Goal: Task Accomplishment & Management: Manage account settings

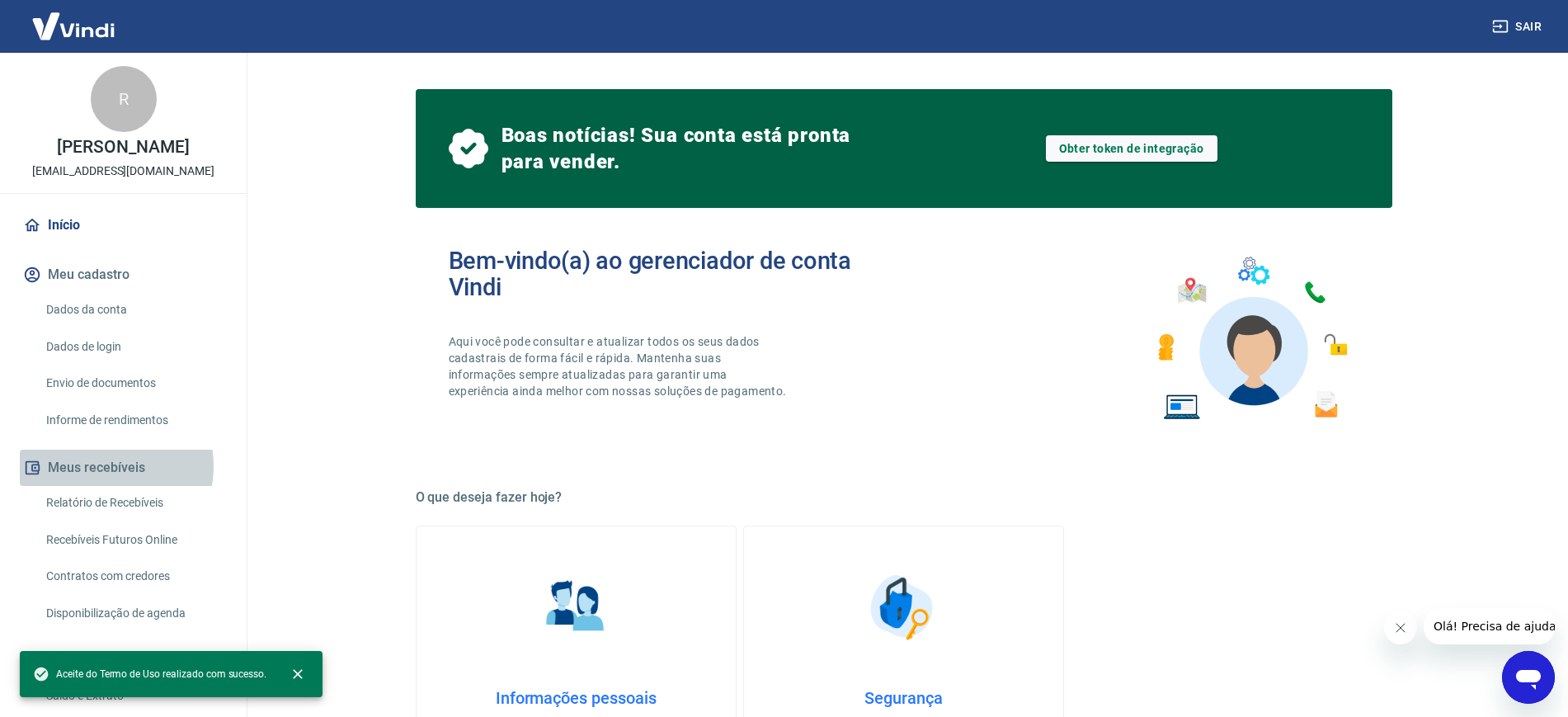
click at [101, 484] on button "Meus recebíveis" at bounding box center [123, 467] width 207 height 37
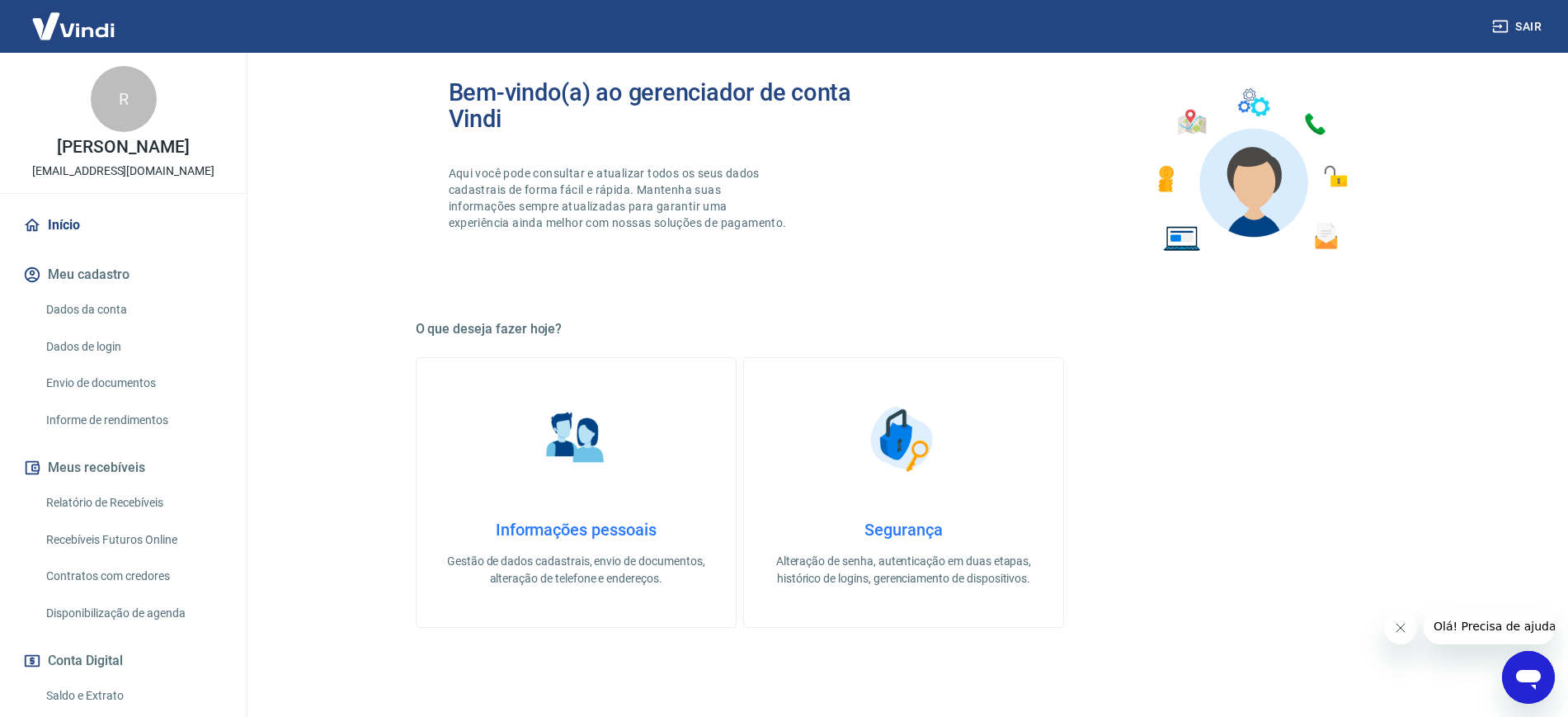
scroll to position [32, 0]
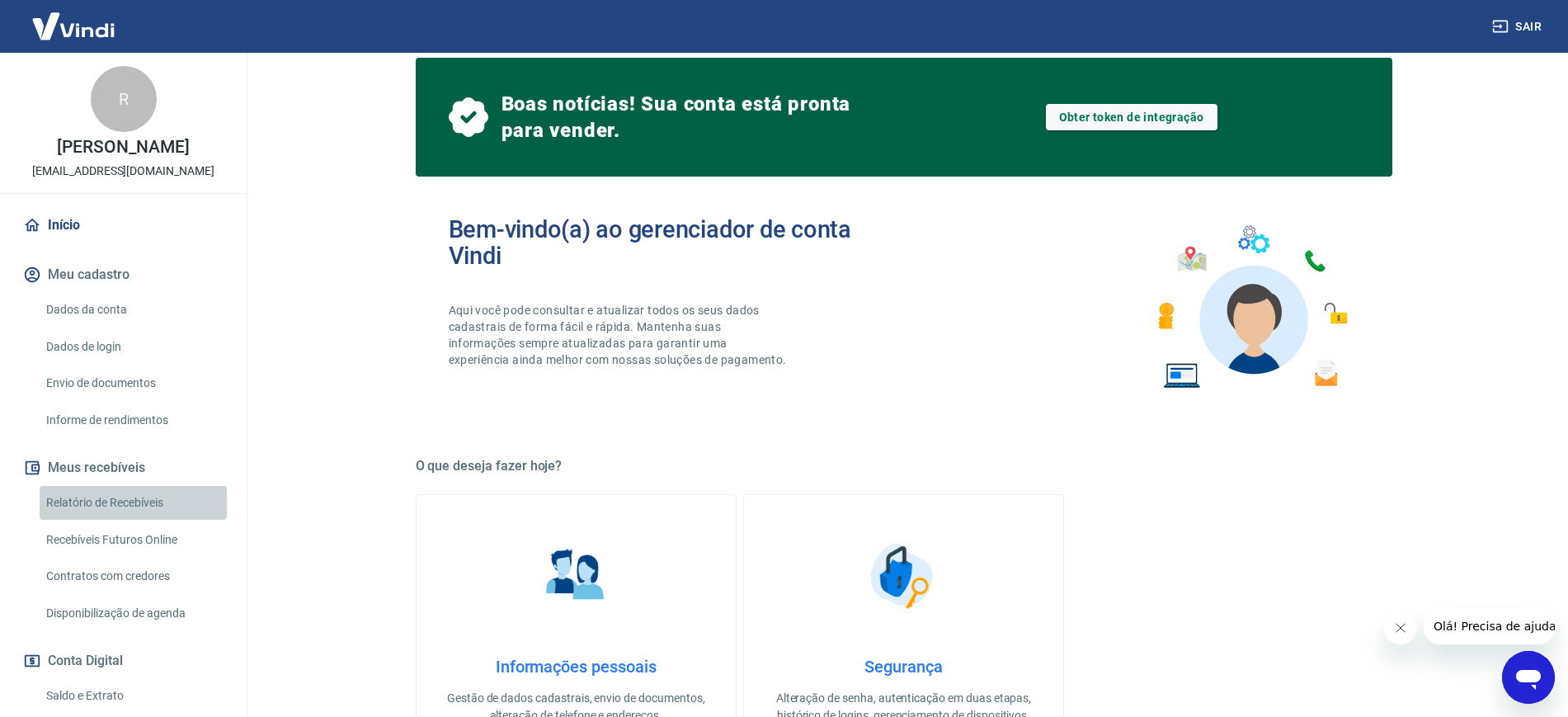
click at [136, 519] on link "Relatório de Recebíveis" at bounding box center [134, 503] width 187 height 34
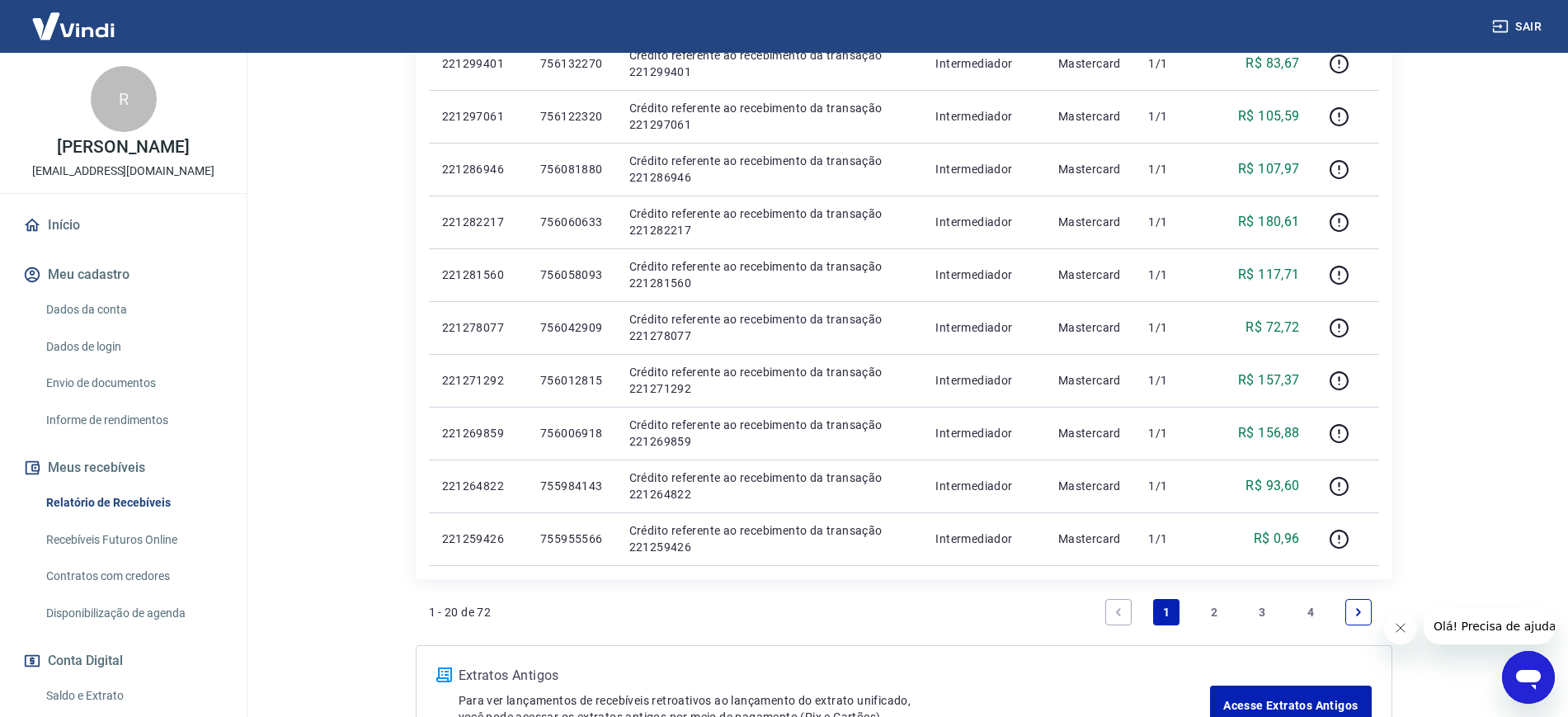
scroll to position [953, 0]
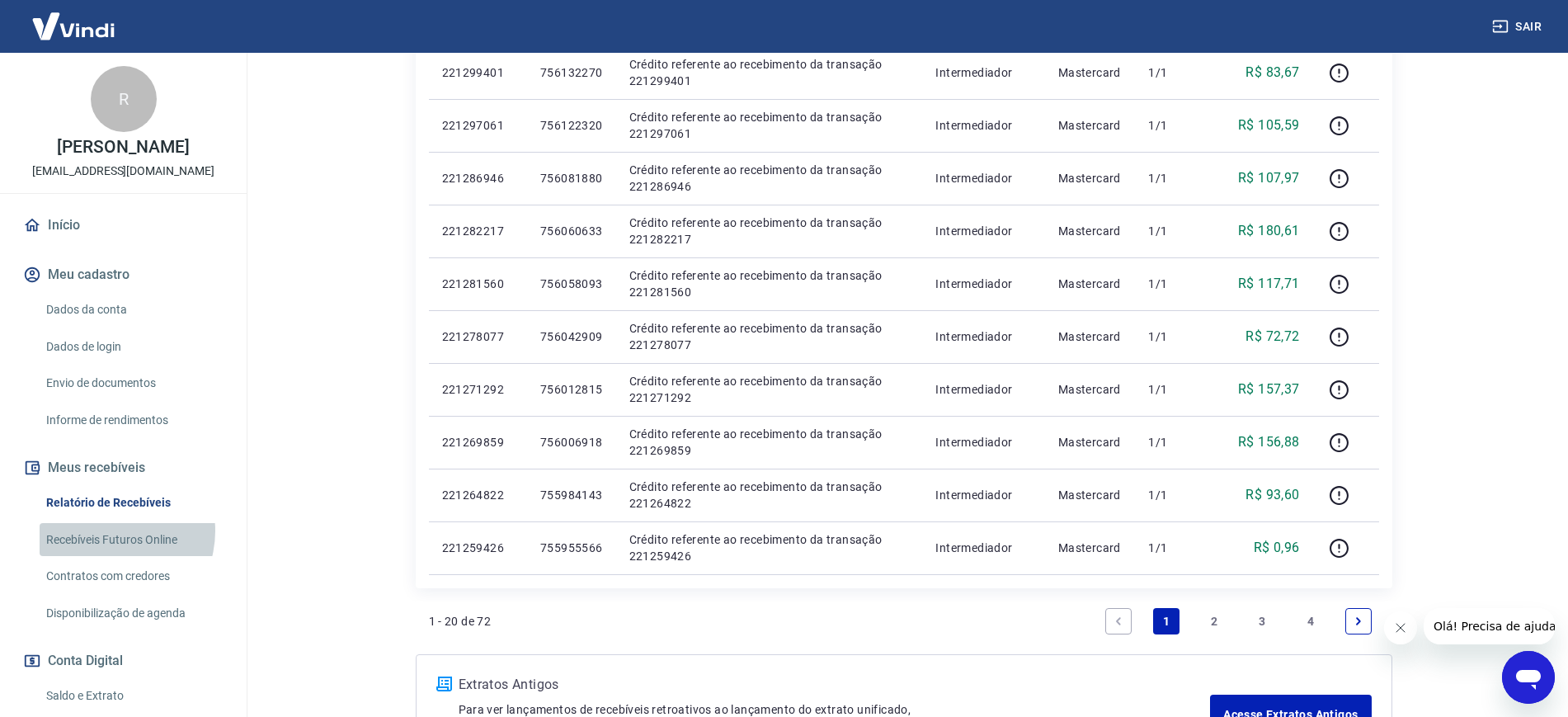
click at [107, 548] on link "Recebíveis Futuros Online" at bounding box center [134, 540] width 187 height 34
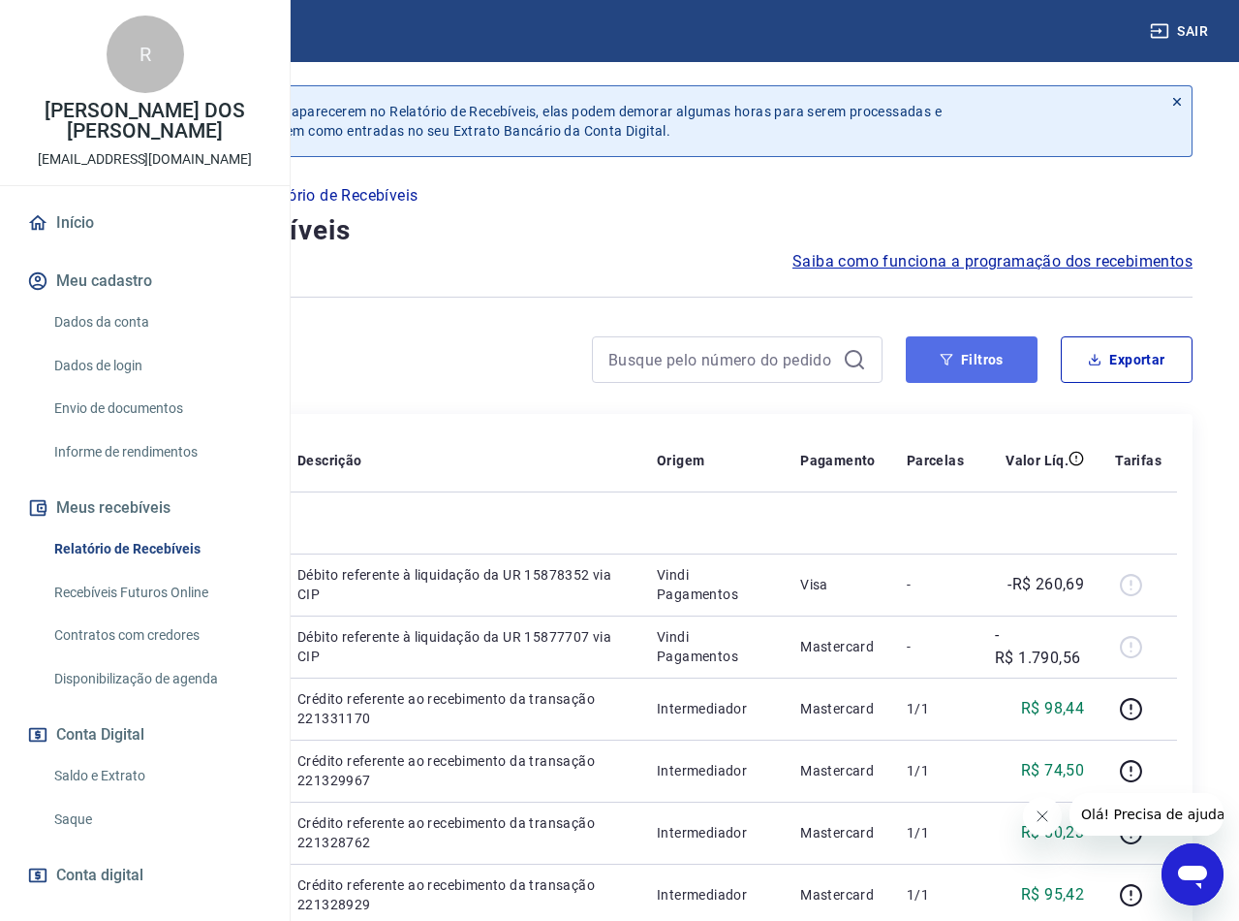
click at [974, 369] on button "Filtros" at bounding box center [972, 359] width 132 height 47
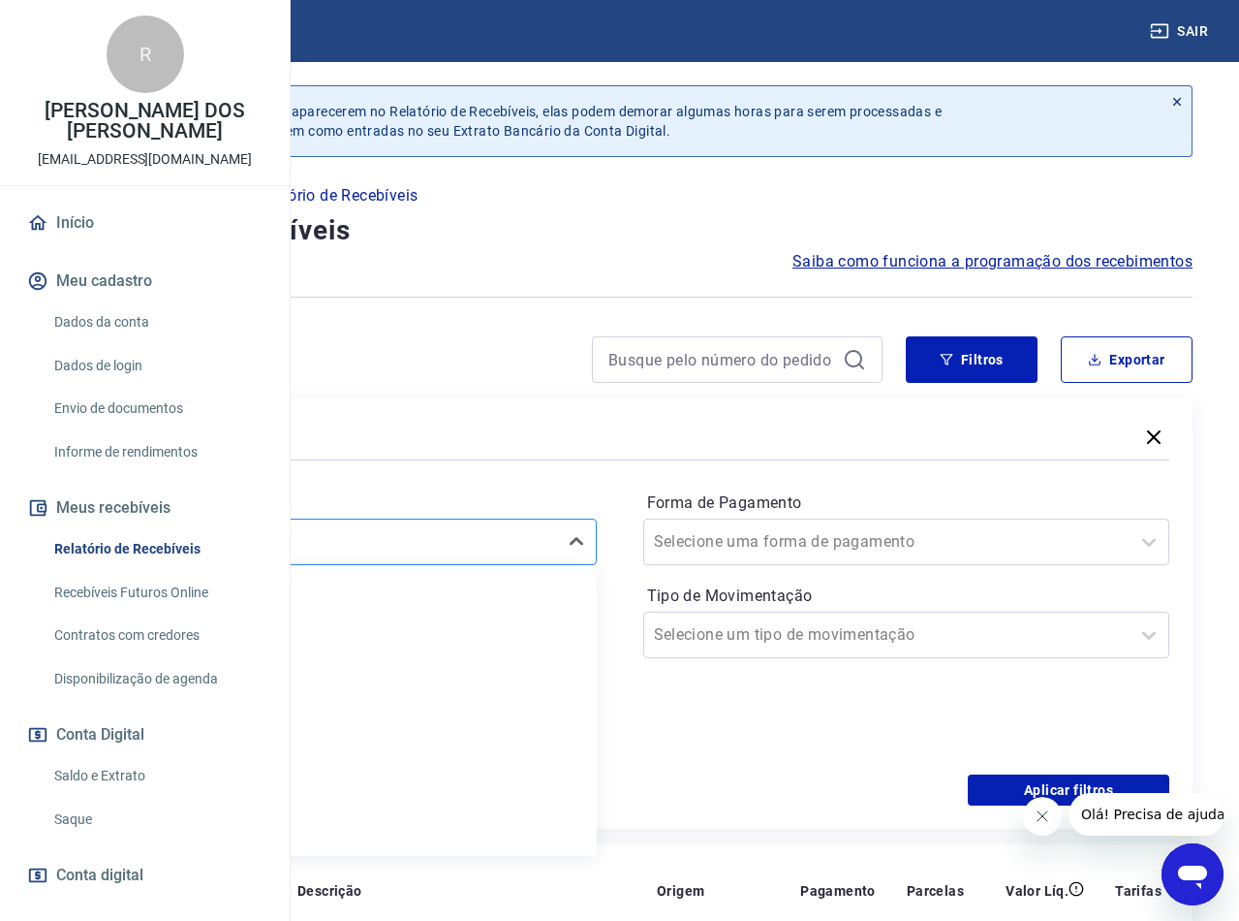
click at [440, 547] on div at bounding box center [313, 541] width 467 height 27
click at [469, 801] on div "Últimos 30 dias" at bounding box center [333, 782] width 527 height 39
click at [469, 802] on div "Aplicar filtros" at bounding box center [620, 789] width 1100 height 31
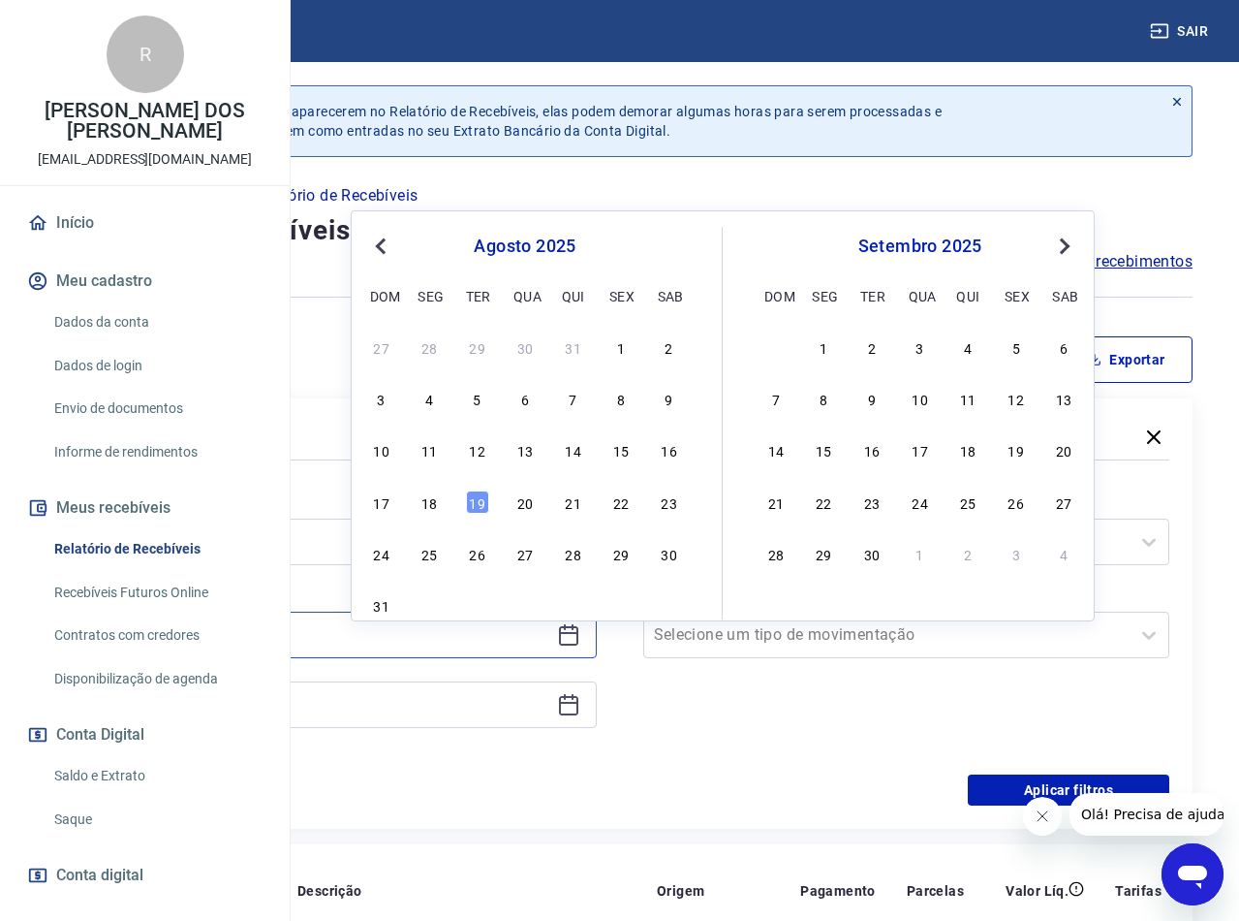
click at [535, 649] on input at bounding box center [317, 634] width 463 height 29
click at [618, 347] on div "1" at bounding box center [620, 346] width 23 height 23
type input "01/08/2025"
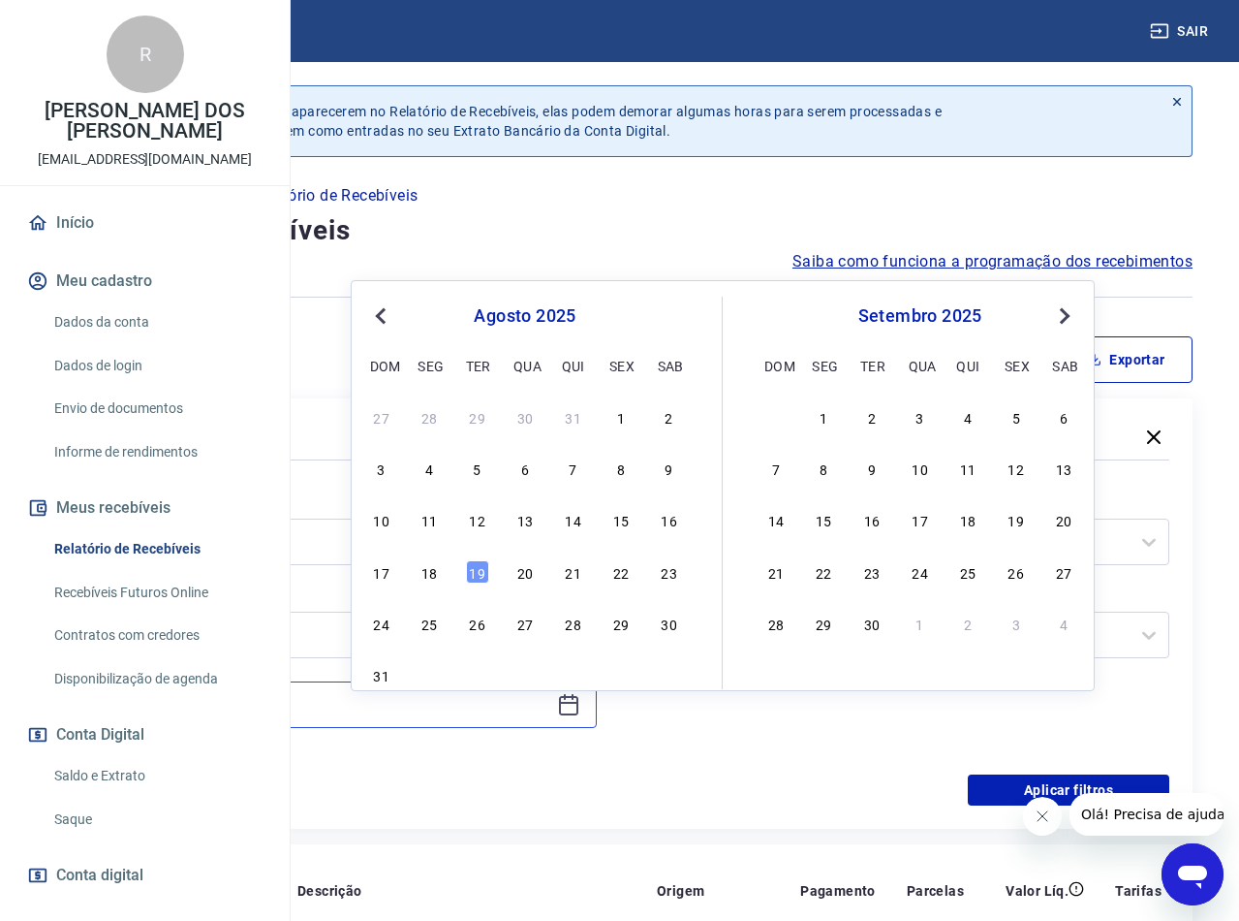
click at [549, 718] on input at bounding box center [317, 704] width 463 height 29
click at [477, 570] on div "19" at bounding box center [477, 571] width 23 height 23
type input "19/08/2025"
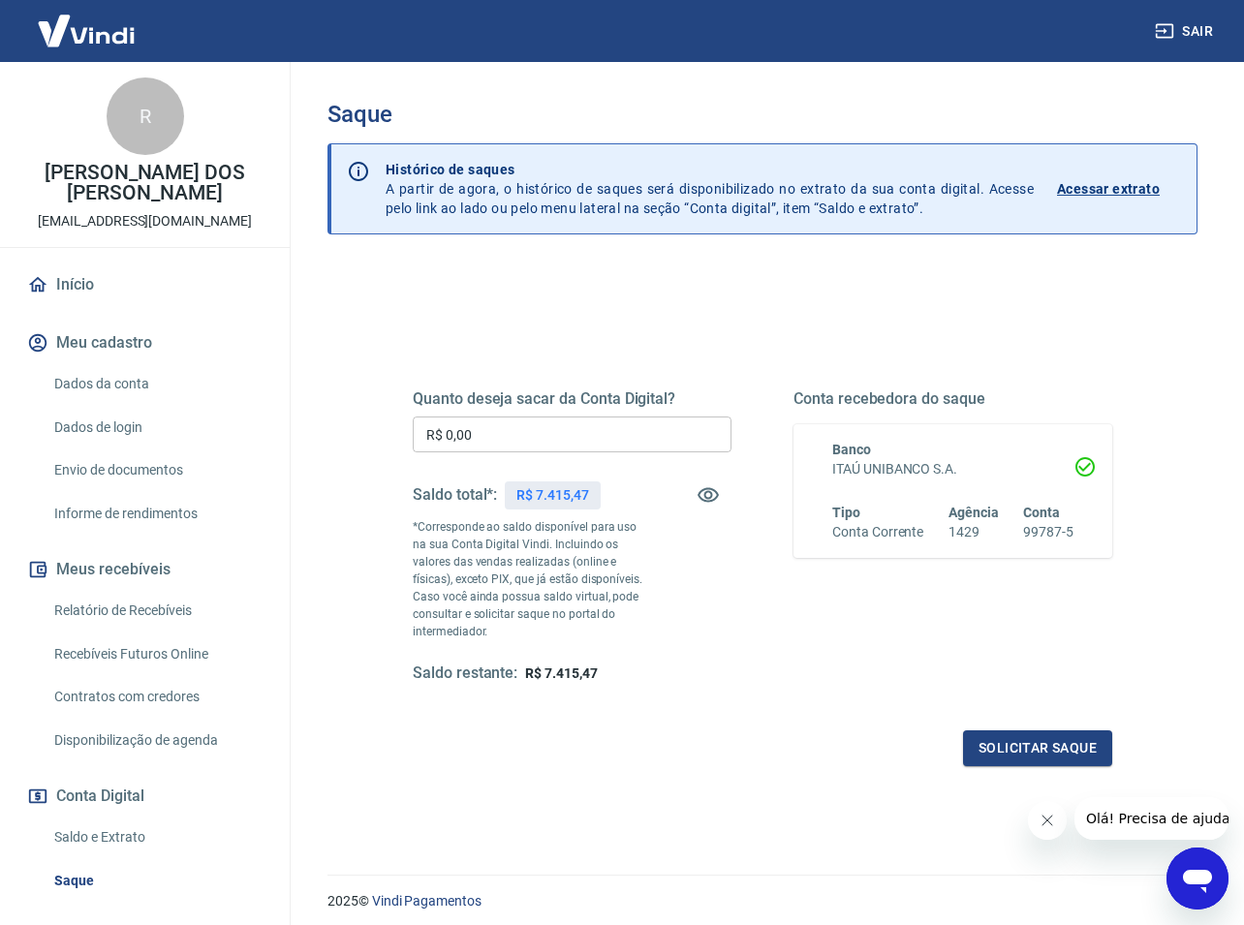
click at [494, 440] on input "R$ 0,00" at bounding box center [572, 435] width 319 height 36
click at [647, 764] on div "Solicitar saque" at bounding box center [763, 749] width 700 height 36
